Goal: Task Accomplishment & Management: Complete application form

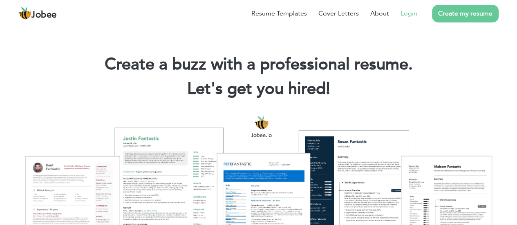
click at [410, 10] on link "Login" at bounding box center [408, 14] width 17 height 10
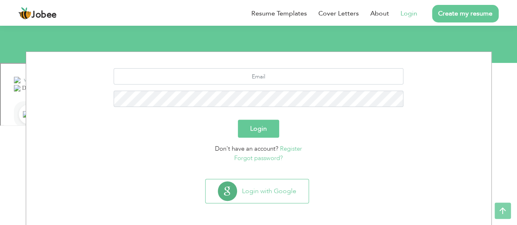
scroll to position [85, 0]
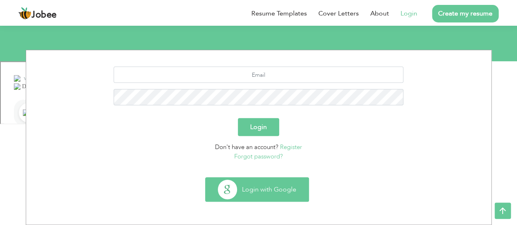
click at [255, 196] on button "Login with Google" at bounding box center [256, 190] width 103 height 24
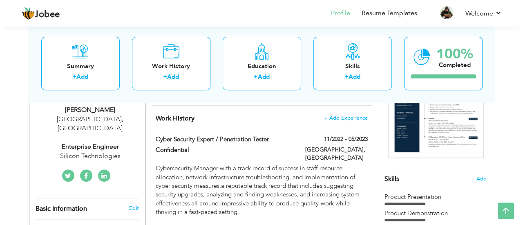
scroll to position [144, 0]
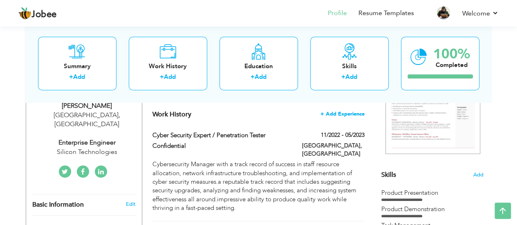
click at [350, 114] on span "+ Add Experience" at bounding box center [342, 114] width 44 height 6
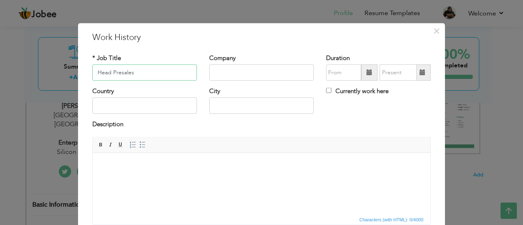
type input "Head Presales"
click at [290, 70] on input "text" at bounding box center [261, 73] width 105 height 16
type input "extravis"
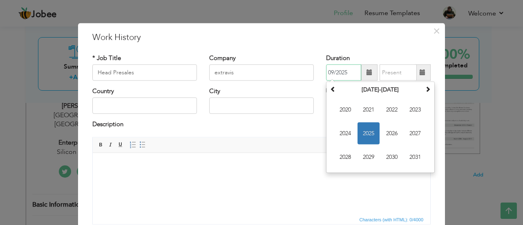
click at [327, 69] on input "09/2025" at bounding box center [343, 73] width 35 height 16
click at [364, 125] on span "2025" at bounding box center [368, 134] width 22 height 22
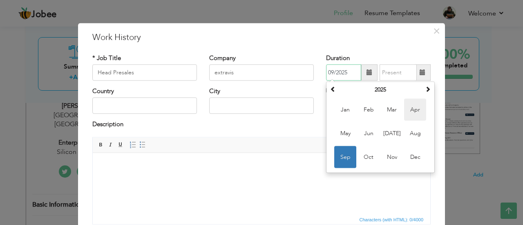
click at [404, 112] on span "Apr" at bounding box center [415, 110] width 22 height 22
type input "04/2025"
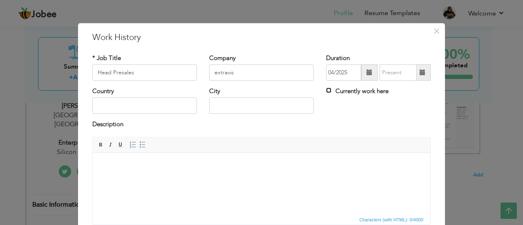
click at [326, 89] on input "Currently work here" at bounding box center [328, 90] width 5 height 5
checkbox input "true"
click at [159, 105] on input "text" at bounding box center [144, 106] width 105 height 16
type input "pakistan"
click at [234, 100] on input "text" at bounding box center [261, 106] width 105 height 16
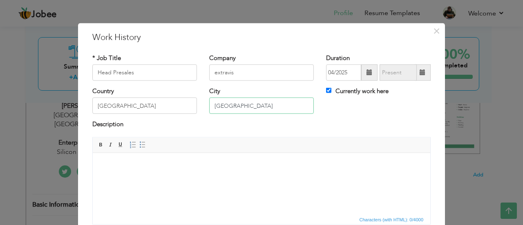
type input "[GEOGRAPHIC_DATA]"
click at [130, 177] on html at bounding box center [261, 165] width 337 height 25
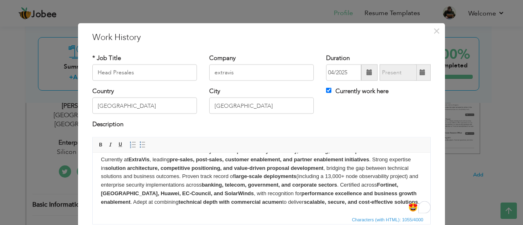
scroll to position [14, 0]
drag, startPoint x: 429, startPoint y: 176, endPoint x: 527, endPoint y: 354, distance: 202.9
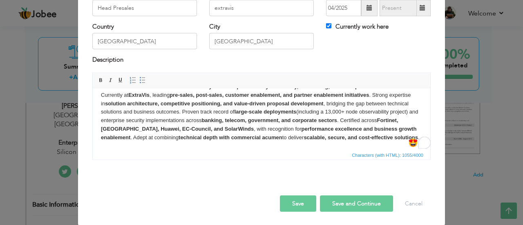
click at [351, 201] on button "Save and Continue" at bounding box center [356, 203] width 73 height 16
checkbox input "false"
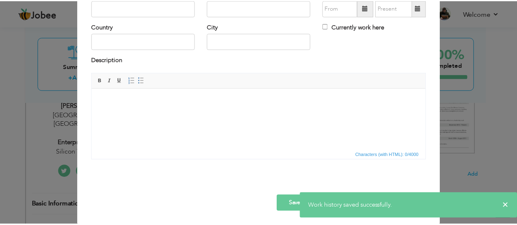
scroll to position [0, 0]
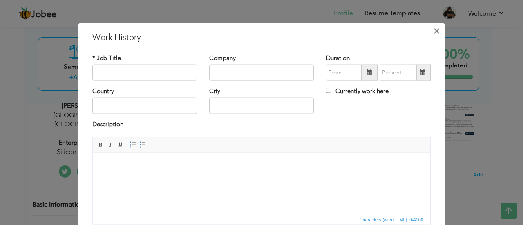
click at [434, 31] on span "×" at bounding box center [436, 30] width 7 height 15
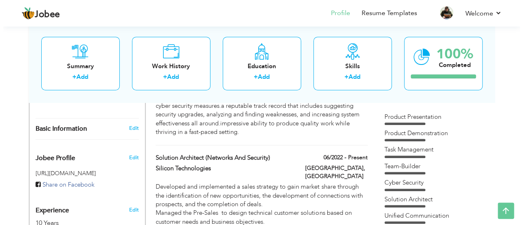
scroll to position [228, 0]
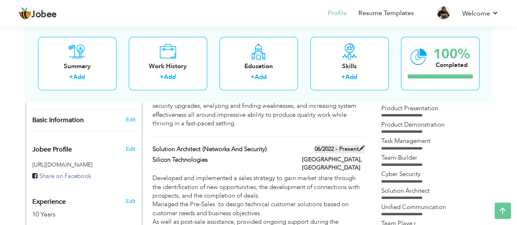
click at [359, 145] on span at bounding box center [362, 148] width 6 height 6
type input "Solution Architect (networks and Security)"
type input "Silicon Technologies"
type input "06/2022"
type input "[GEOGRAPHIC_DATA]"
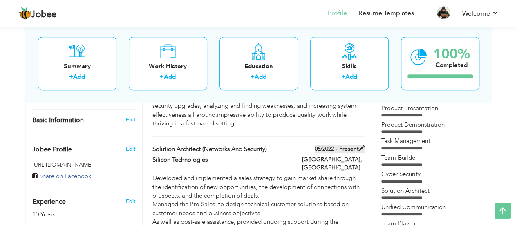
type input "[GEOGRAPHIC_DATA]"
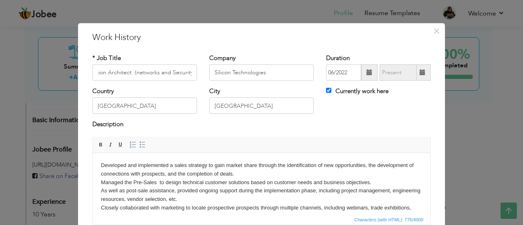
scroll to position [0, 0]
click at [326, 89] on input "Currently work here" at bounding box center [328, 90] width 5 height 5
checkbox input "false"
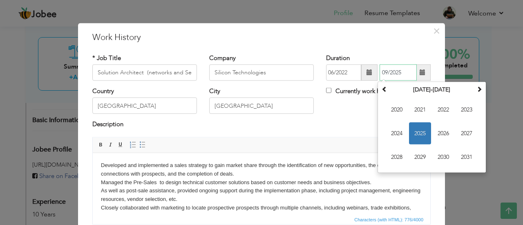
click at [384, 73] on input "09/2025" at bounding box center [397, 73] width 37 height 16
click at [422, 131] on span "2025" at bounding box center [420, 134] width 22 height 22
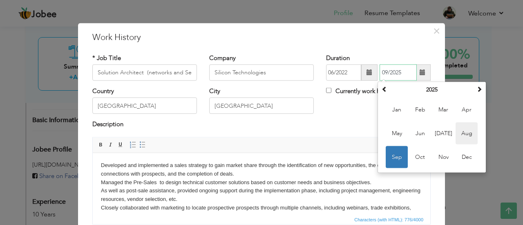
click at [466, 130] on span "Aug" at bounding box center [466, 134] width 22 height 22
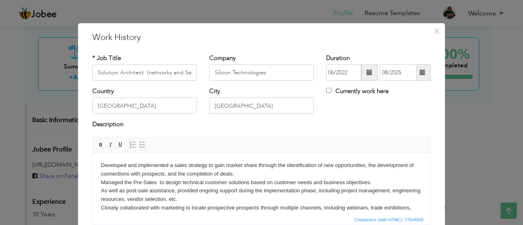
click at [421, 78] on span at bounding box center [423, 73] width 16 height 16
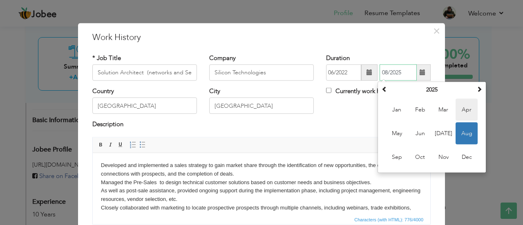
click at [460, 111] on span "Apr" at bounding box center [466, 110] width 22 height 22
type input "04/2025"
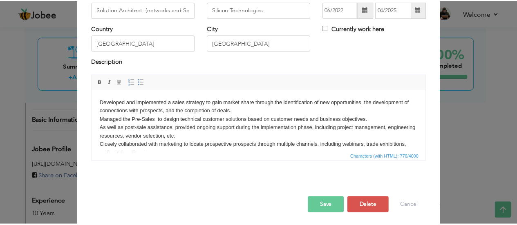
scroll to position [65, 0]
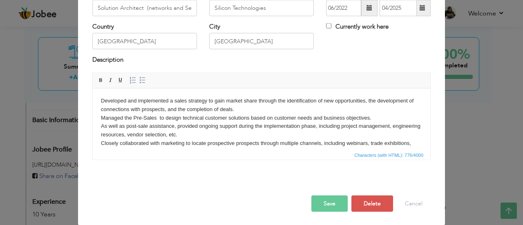
click at [330, 196] on button "Save" at bounding box center [329, 203] width 36 height 16
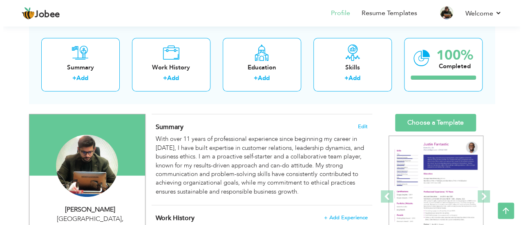
scroll to position [16, 0]
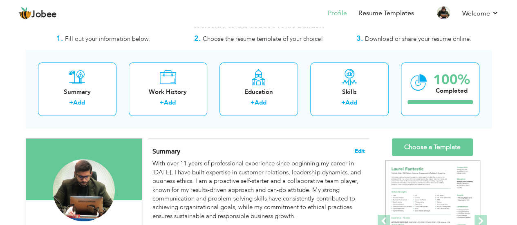
click at [359, 149] on span "Edit" at bounding box center [360, 151] width 10 height 6
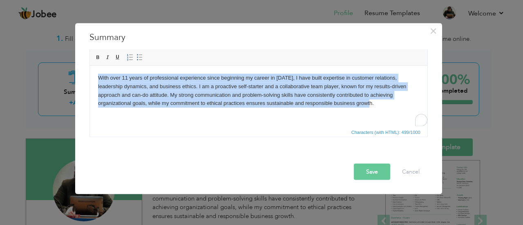
drag, startPoint x: 328, startPoint y: 112, endPoint x: 96, endPoint y: 76, distance: 234.7
click at [96, 76] on html "With over 11 years of professional experience since beginning my career in 2013…" at bounding box center [257, 90] width 337 height 50
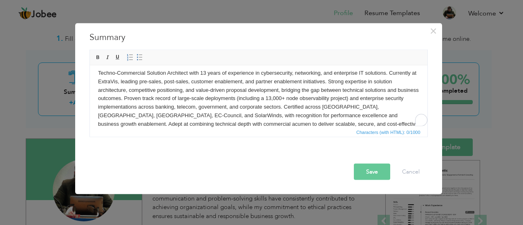
scroll to position [5, 0]
click at [361, 169] on button "Save" at bounding box center [372, 171] width 36 height 16
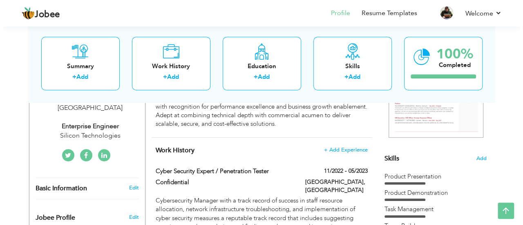
scroll to position [156, 0]
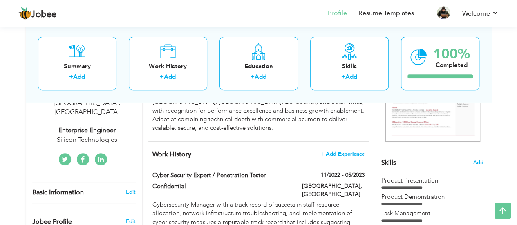
click at [344, 151] on span "+ Add Experience" at bounding box center [342, 154] width 44 height 6
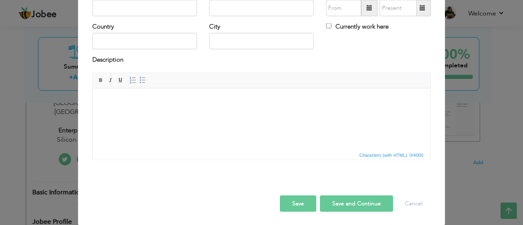
scroll to position [0, 0]
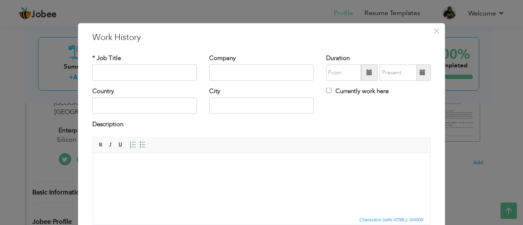
click at [344, 145] on span "Editor toolbars Basic Styles Bold Italic Underline Paragraph Insert/Remove Numb…" at bounding box center [261, 145] width 337 height 16
click at [127, 74] on input "text" at bounding box center [144, 73] width 105 height 16
type input "Head Presales"
click at [219, 76] on input "text" at bounding box center [261, 73] width 105 height 16
type input "Extra"
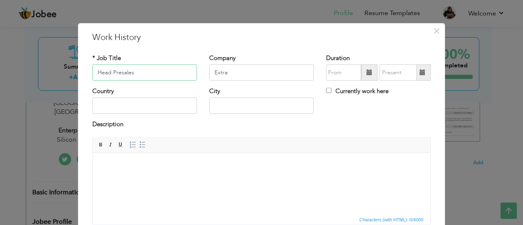
click at [158, 70] on input "Head Presales" at bounding box center [144, 73] width 105 height 16
type input "Head Presales-[GEOGRAPHIC_DATA]"
click at [362, 75] on span at bounding box center [369, 73] width 16 height 16
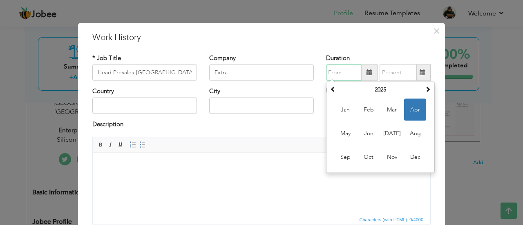
click at [407, 108] on span "Apr" at bounding box center [415, 110] width 22 height 22
type input "04/2025"
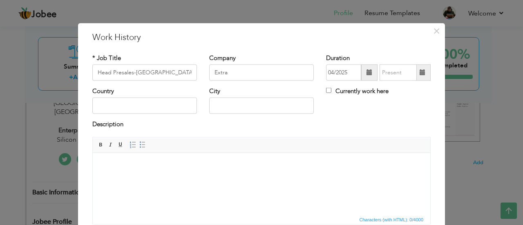
click at [422, 75] on span at bounding box center [422, 72] width 6 height 6
drag, startPoint x: 422, startPoint y: 75, endPoint x: 326, endPoint y: 91, distance: 96.9
click at [326, 91] on div "* Job Title Head Presales-Central Region Company Extra Duration 04/2025 Current…" at bounding box center [261, 141] width 350 height 189
drag, startPoint x: 123, startPoint y: 124, endPoint x: 85, endPoint y: 121, distance: 37.3
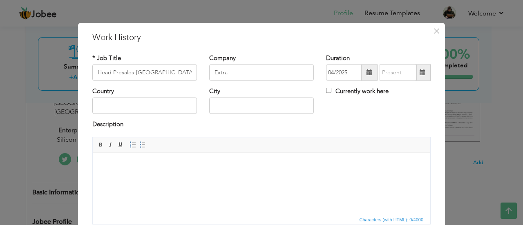
click at [86, 121] on div "Description" at bounding box center [261, 128] width 350 height 17
click at [105, 166] on body at bounding box center [261, 165] width 321 height 9
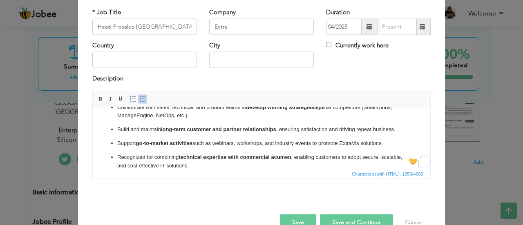
scroll to position [65, 0]
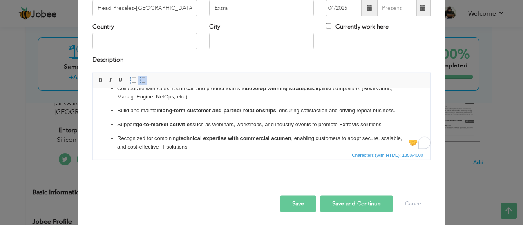
click at [290, 201] on button "Save" at bounding box center [298, 203] width 36 height 16
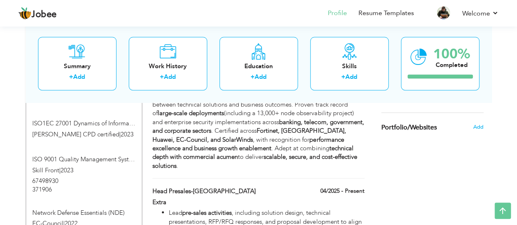
scroll to position [610, 0]
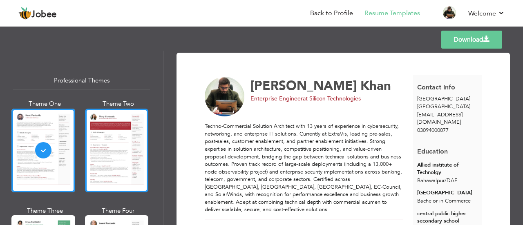
click at [118, 123] on div at bounding box center [117, 151] width 64 height 84
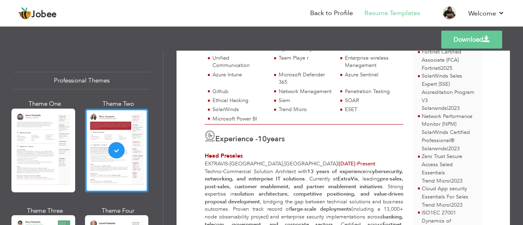
scroll to position [219, 0]
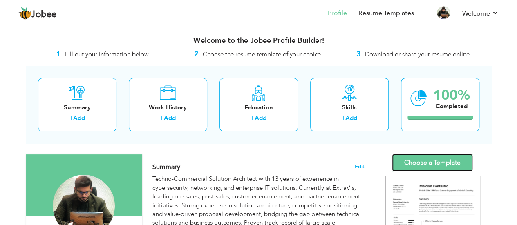
click at [426, 162] on link "Choose a Template" at bounding box center [432, 163] width 81 height 18
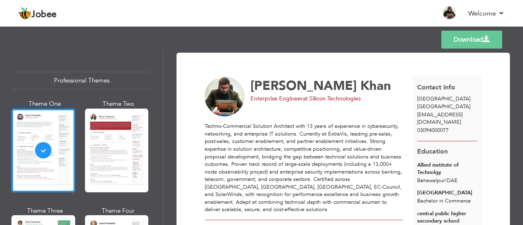
click at [111, 129] on div at bounding box center [117, 151] width 64 height 84
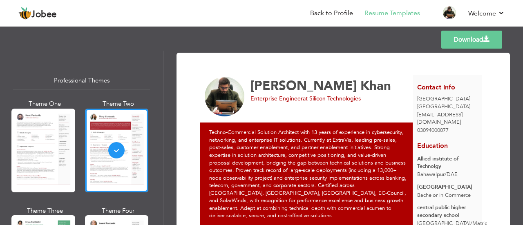
drag, startPoint x: 520, startPoint y: 56, endPoint x: 519, endPoint y: 71, distance: 14.3
click at [519, 71] on div "Download [PERSON_NAME] Enterprise Engineer at Silicon Technologies 10" at bounding box center [342, 138] width 359 height 174
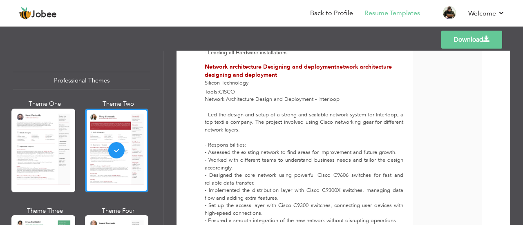
scroll to position [1597, 0]
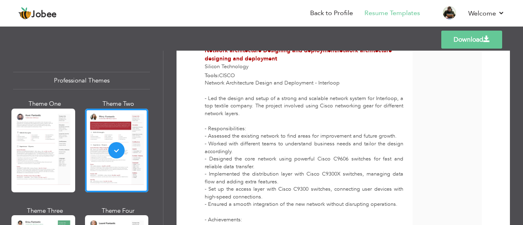
click at [473, 37] on link "Download" at bounding box center [471, 40] width 61 height 18
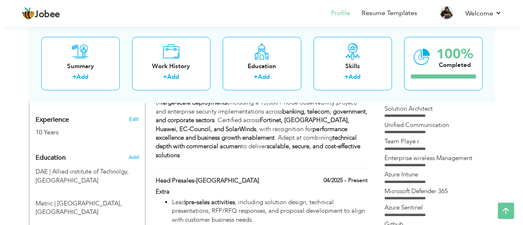
scroll to position [327, 0]
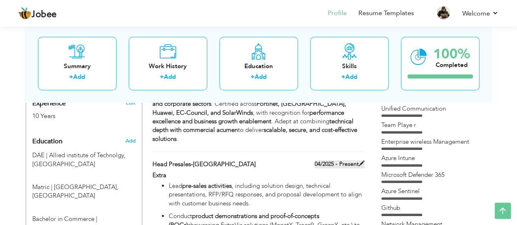
click at [361, 161] on span at bounding box center [362, 164] width 6 height 6
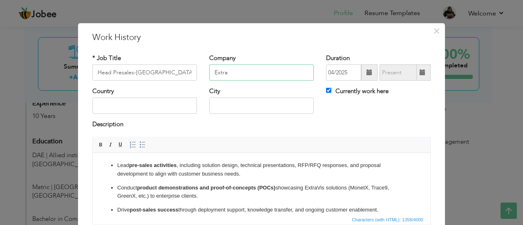
click at [234, 71] on input "Extra" at bounding box center [261, 73] width 105 height 16
type input "Extravis"
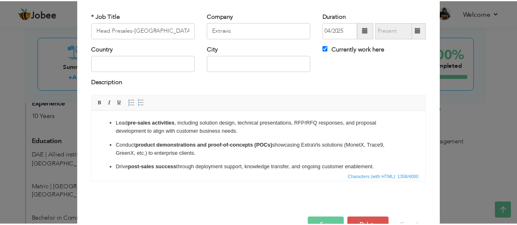
scroll to position [65, 0]
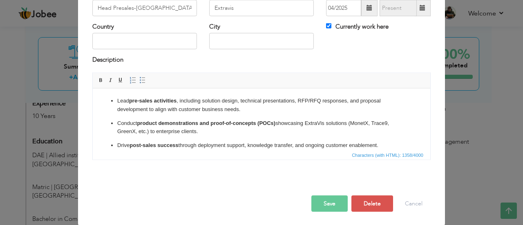
click at [327, 201] on button "Save" at bounding box center [329, 203] width 36 height 16
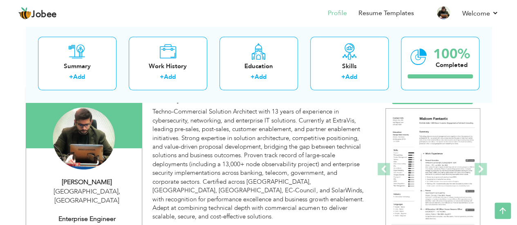
scroll to position [0, 0]
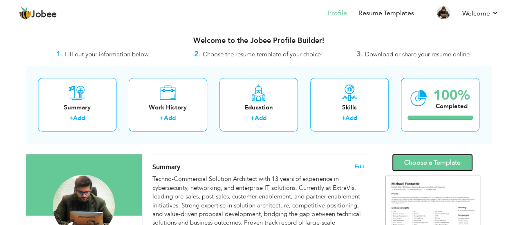
click at [425, 161] on link "Choose a Template" at bounding box center [432, 163] width 81 height 18
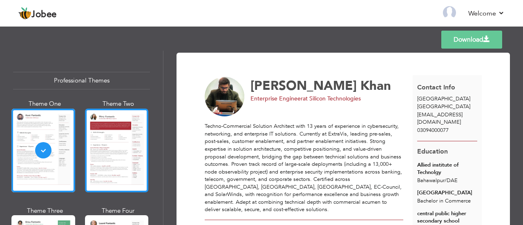
click at [126, 148] on div at bounding box center [117, 151] width 64 height 84
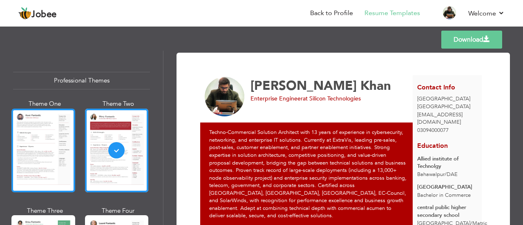
click at [27, 125] on div at bounding box center [43, 151] width 64 height 84
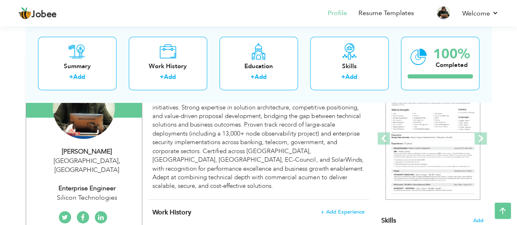
click at [123, 184] on div "Enterprise Engineer" at bounding box center [86, 188] width 109 height 9
type input "[PERSON_NAME]"
type input "Khan"
type input "03094000077"
select select "number:166"
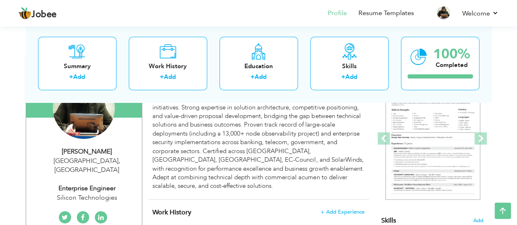
type input "[GEOGRAPHIC_DATA]"
select select "number:12"
type input "Silicon Technologies"
type input "Enterprise Engineer"
type input "[DOMAIN_NAME][URL]"
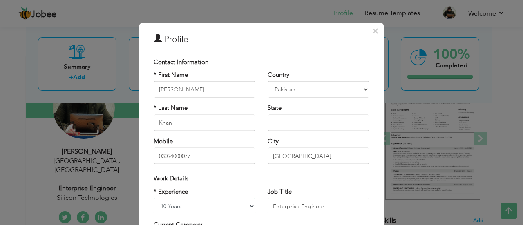
drag, startPoint x: 184, startPoint y: 203, endPoint x: 176, endPoint y: 203, distance: 8.2
click at [184, 203] on select "Entry Level Less than 1 Year 1 Year 2 Years 3 Years 4 Years 5 Years 6 Years 7 Y…" at bounding box center [205, 206] width 102 height 16
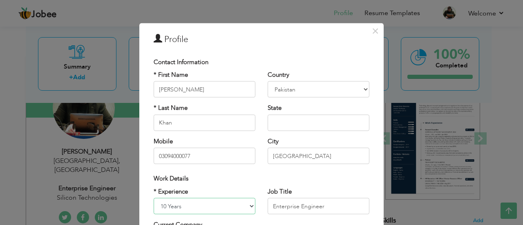
select select "number:15"
click at [154, 198] on select "Entry Level Less than 1 Year 1 Year 2 Years 3 Years 4 Years 5 Years 6 Years 7 Y…" at bounding box center [205, 206] width 102 height 16
click at [328, 204] on input "Enterprise Engineer" at bounding box center [319, 206] width 102 height 16
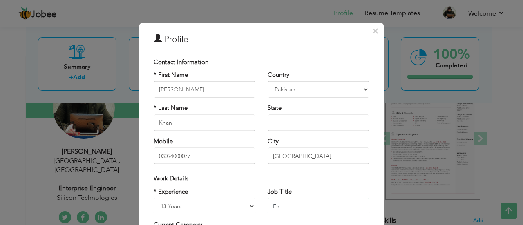
type input "E"
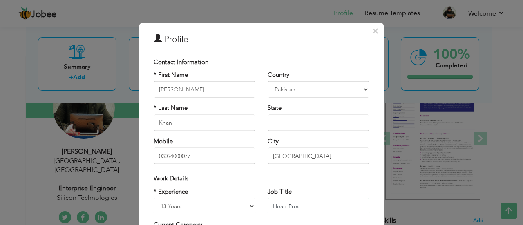
type input "Head Pre"
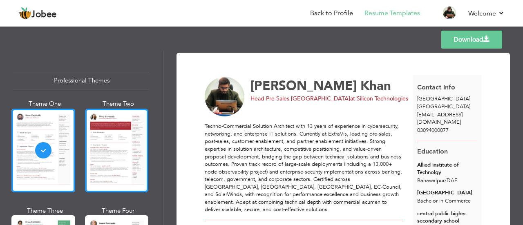
click at [108, 154] on div at bounding box center [117, 151] width 64 height 84
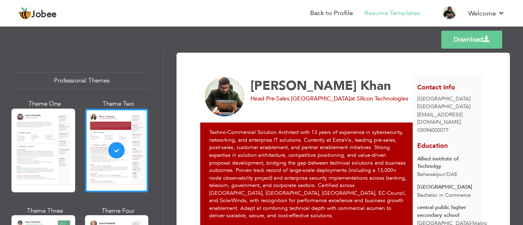
click at [465, 35] on link "Download" at bounding box center [471, 40] width 61 height 18
